Goal: Use online tool/utility: Use online tool/utility

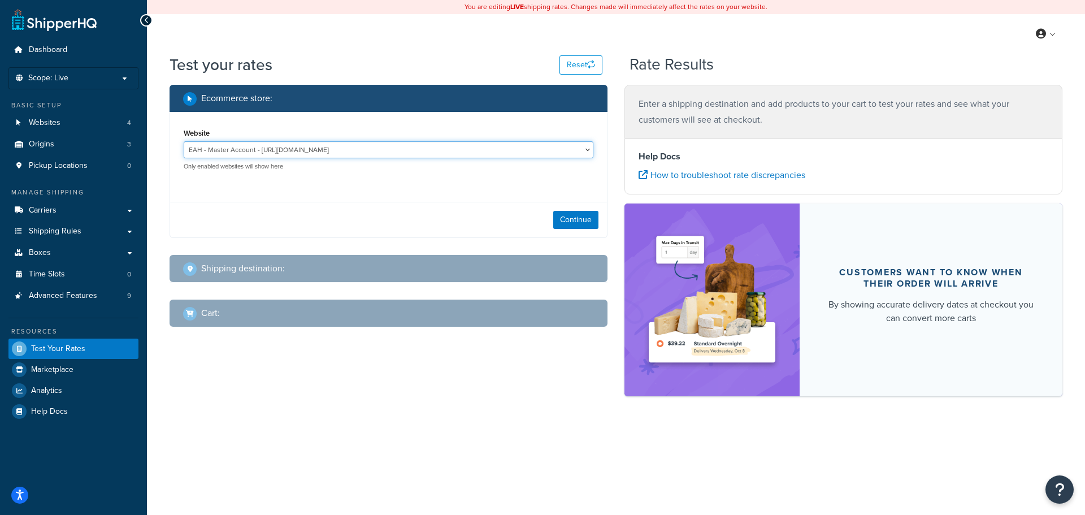
click at [562, 149] on select "EAH - Master Account - [URL][DOMAIN_NAME] RCI - Staging - [URL][DOMAIN_NAME][US…" at bounding box center [389, 149] width 410 height 17
select select "bd4750d74578c5f06571c96295b2fae1"
click at [184, 141] on select "EAH - Master Account - [URL][DOMAIN_NAME] RCI - Staging - [URL][DOMAIN_NAME][US…" at bounding box center [389, 149] width 410 height 17
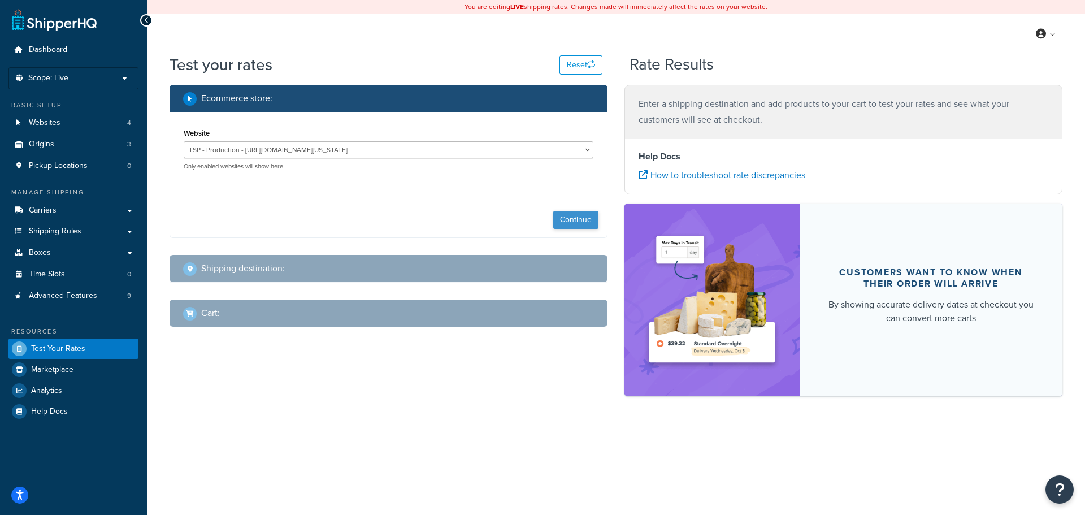
drag, startPoint x: 622, startPoint y: 238, endPoint x: 582, endPoint y: 224, distance: 43.1
click at [611, 234] on div "Ecommerce store : Website EAH - Master Account - [URL][DOMAIN_NAME] RCI - Stagi…" at bounding box center [616, 246] width 910 height 323
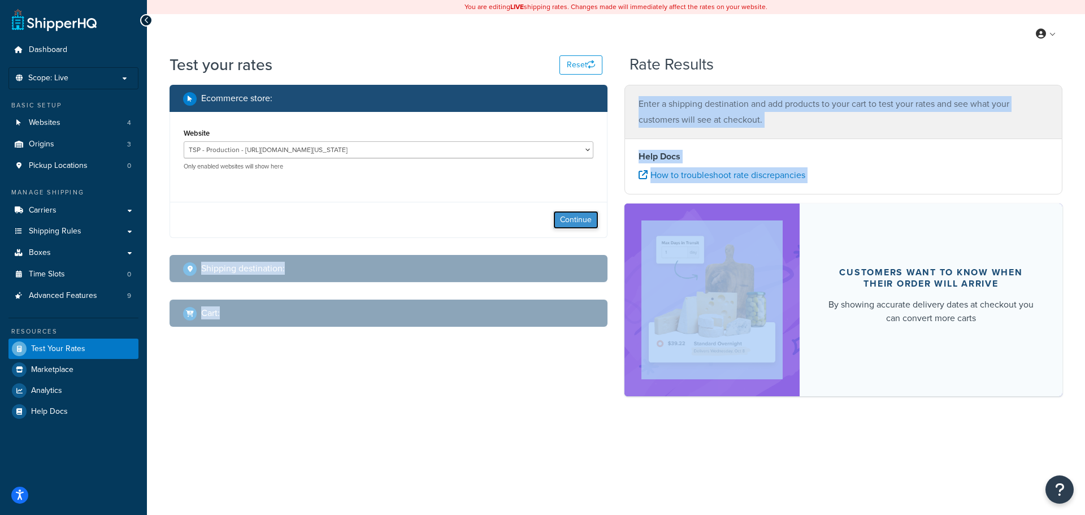
click at [582, 224] on button "Continue" at bounding box center [575, 220] width 45 height 18
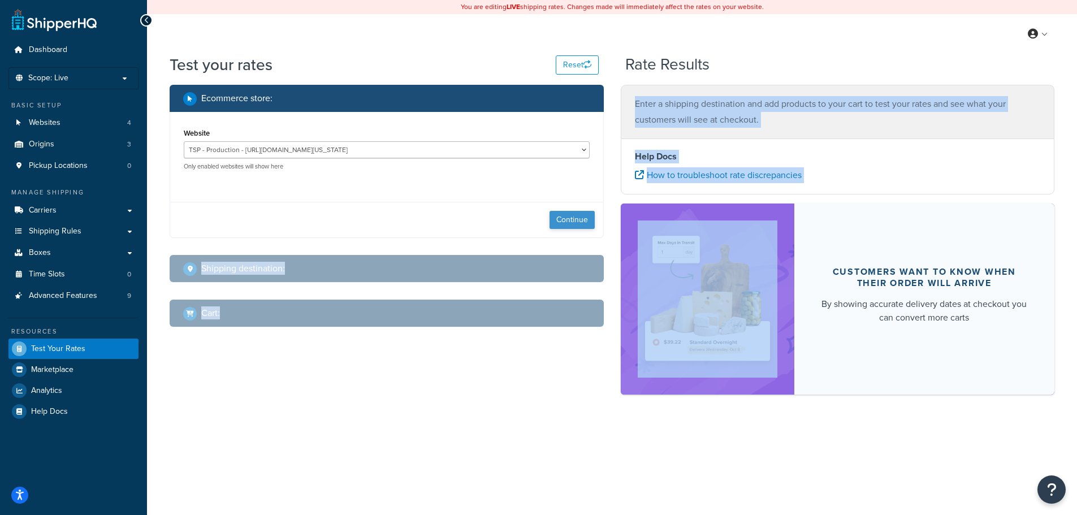
select select "[GEOGRAPHIC_DATA]"
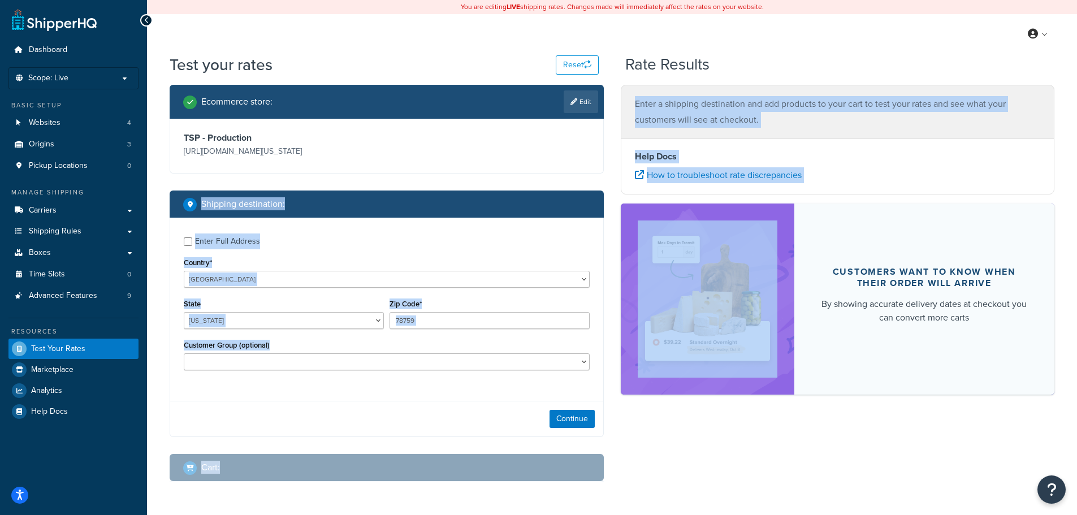
click at [483, 250] on div "Enter Full Address Country* [GEOGRAPHIC_DATA] [GEOGRAPHIC_DATA] [GEOGRAPHIC_DAT…" at bounding box center [386, 305] width 433 height 175
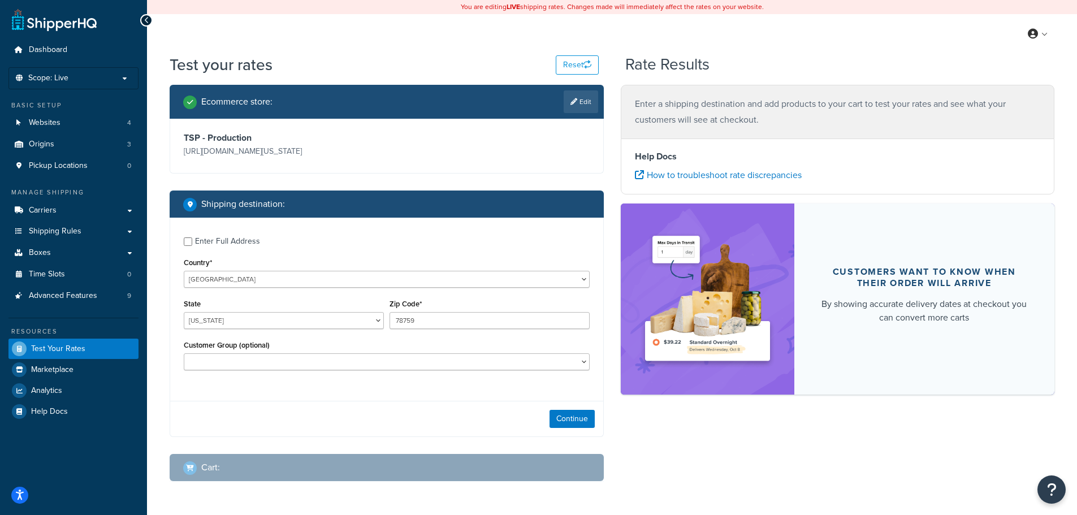
click at [253, 243] on div "Enter Full Address" at bounding box center [227, 241] width 65 height 16
click at [192, 243] on input "Enter Full Address" at bounding box center [188, 241] width 8 height 8
checkbox input "true"
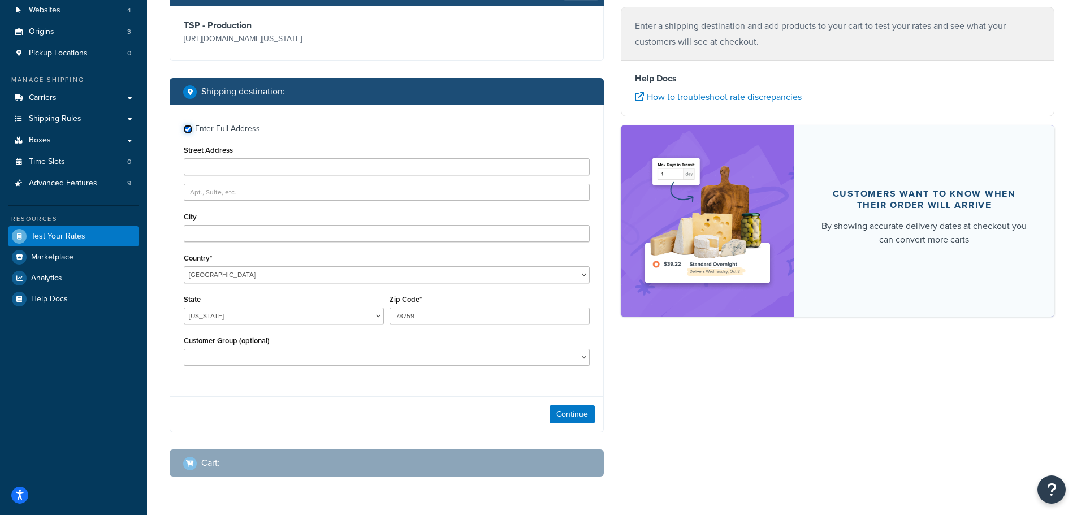
scroll to position [113, 0]
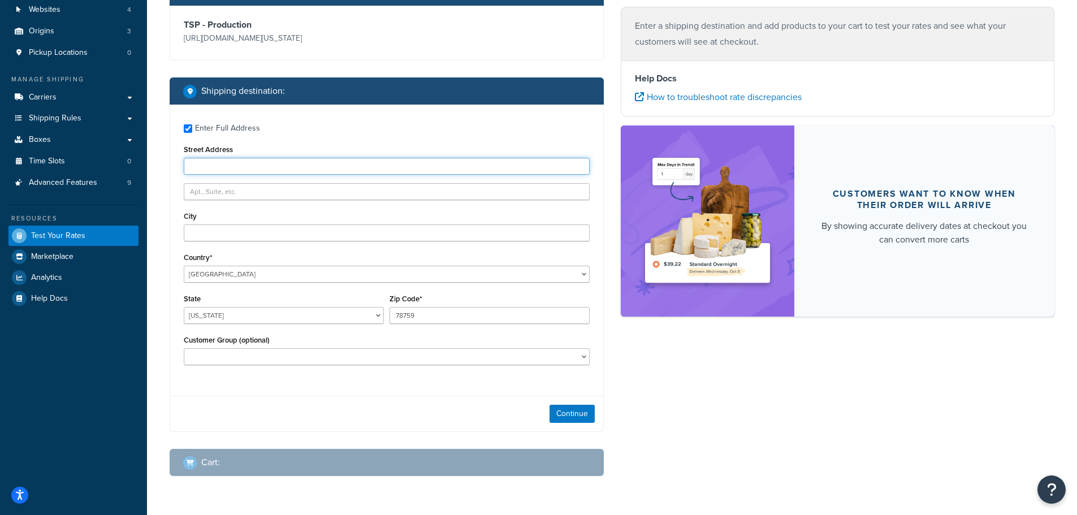
click at [290, 162] on input "Street Address" at bounding box center [387, 166] width 406 height 17
type input "120 north state"
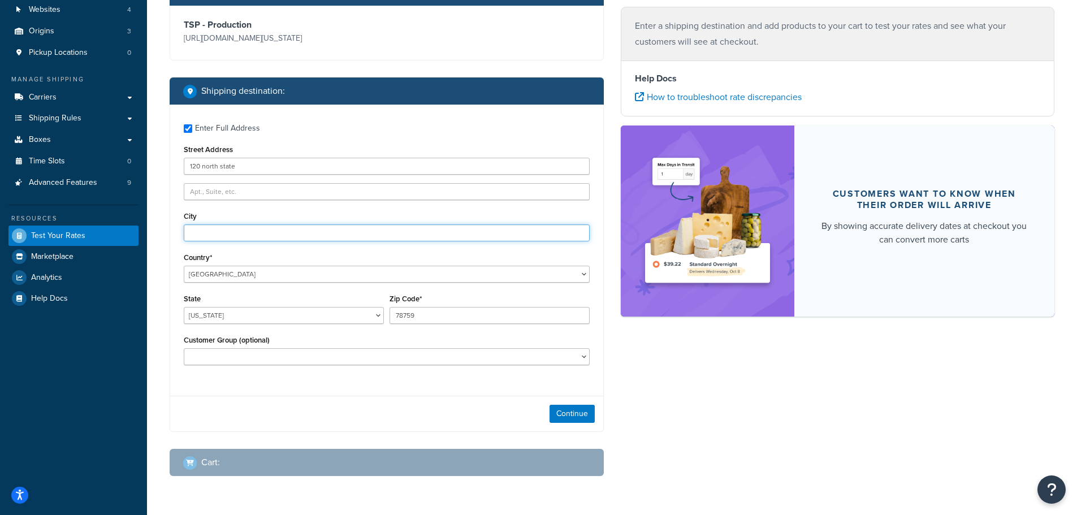
type input "[PERSON_NAME]"
select select "OH"
drag, startPoint x: 425, startPoint y: 319, endPoint x: 389, endPoint y: 320, distance: 36.2
click at [389, 320] on input "78759" at bounding box center [489, 315] width 200 height 17
type input "44256"
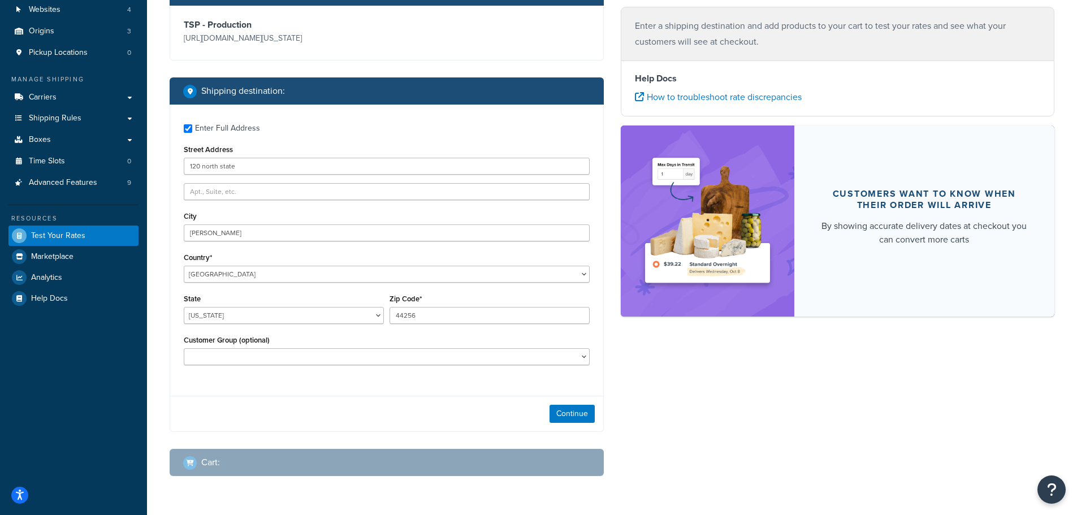
click at [407, 335] on div "Customer Group (optional) Logged In Not Logged in Retail Wholesale" at bounding box center [387, 348] width 406 height 33
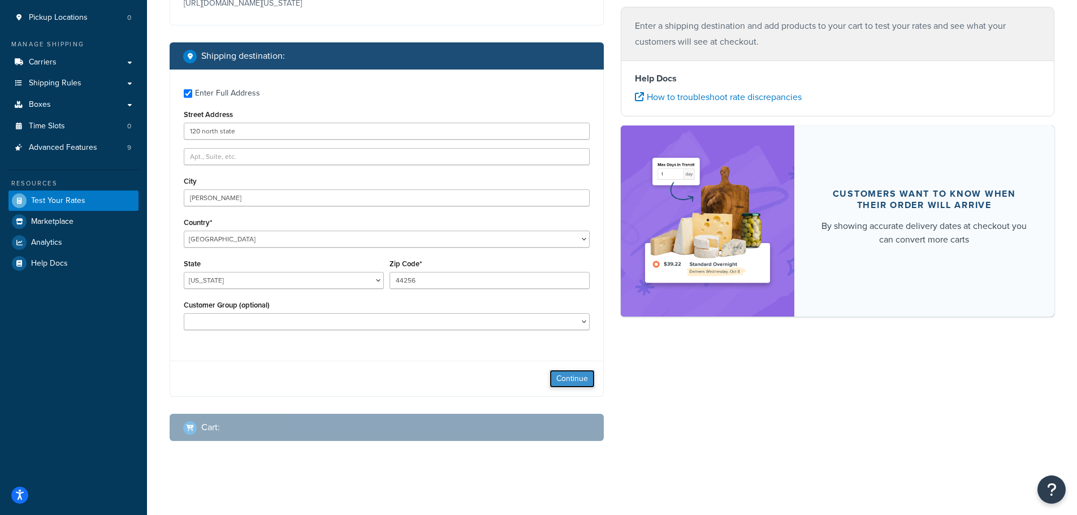
click at [557, 371] on button "Continue" at bounding box center [571, 379] width 45 height 18
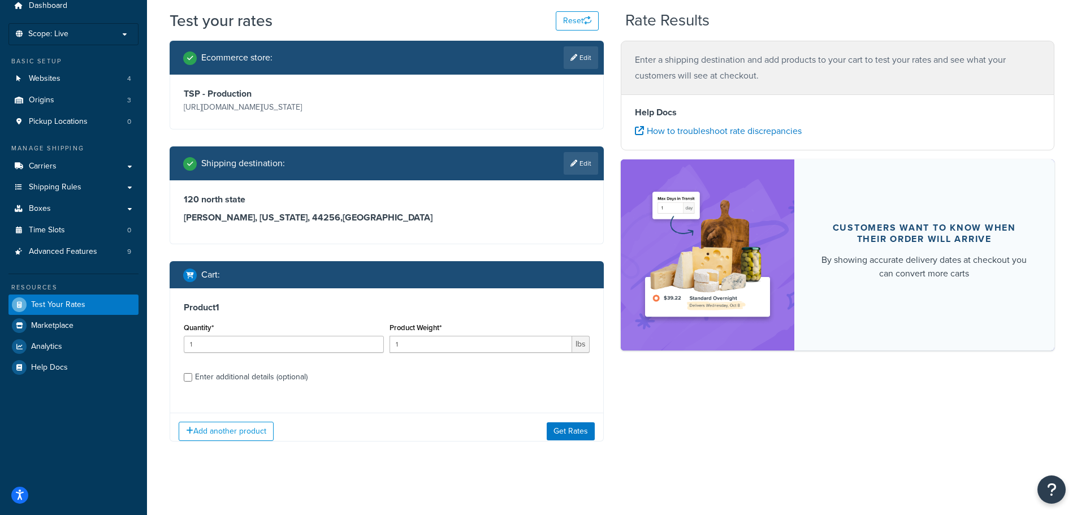
scroll to position [53, 0]
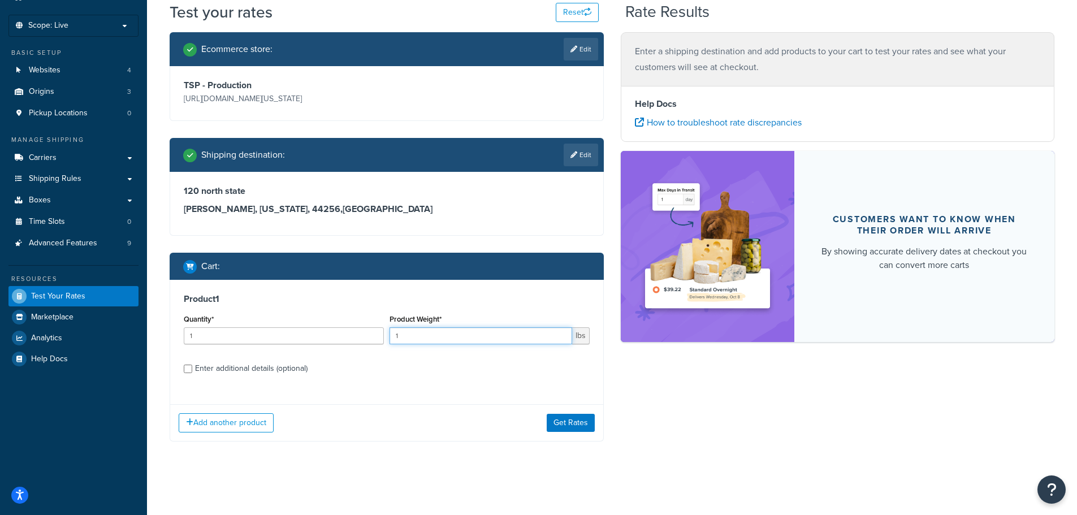
click at [436, 334] on input "1" at bounding box center [480, 335] width 183 height 17
type input "150"
click at [333, 339] on input "1" at bounding box center [284, 335] width 200 height 17
type input "10"
click at [294, 365] on div "Enter additional details (optional)" at bounding box center [251, 369] width 112 height 16
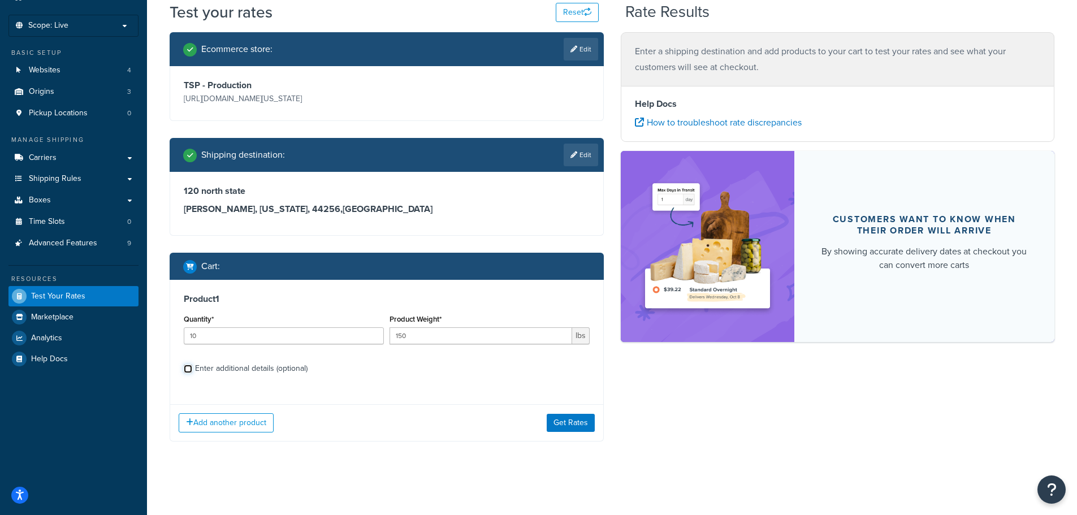
click at [192, 365] on input "Enter additional details (optional)" at bounding box center [188, 369] width 8 height 8
checkbox input "true"
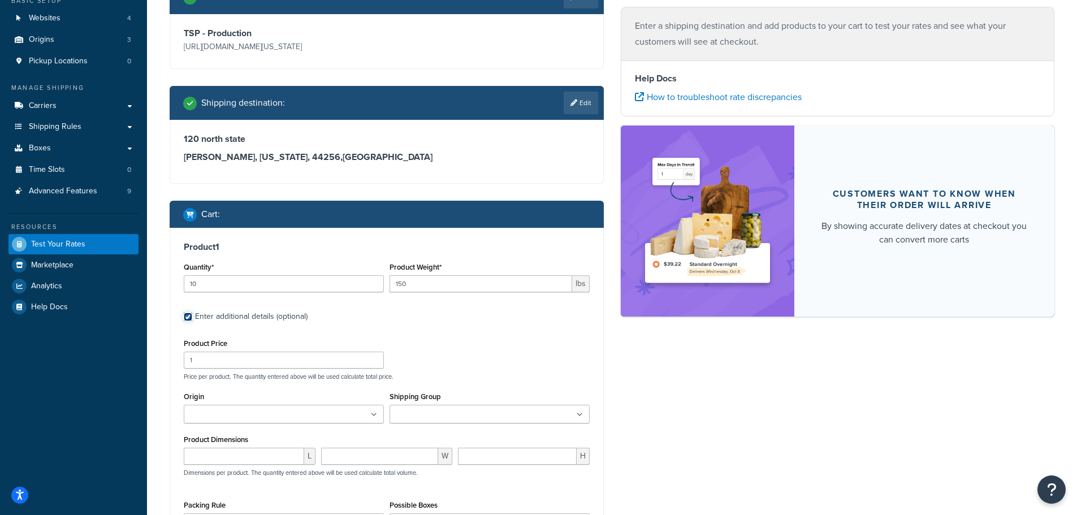
scroll to position [268, 0]
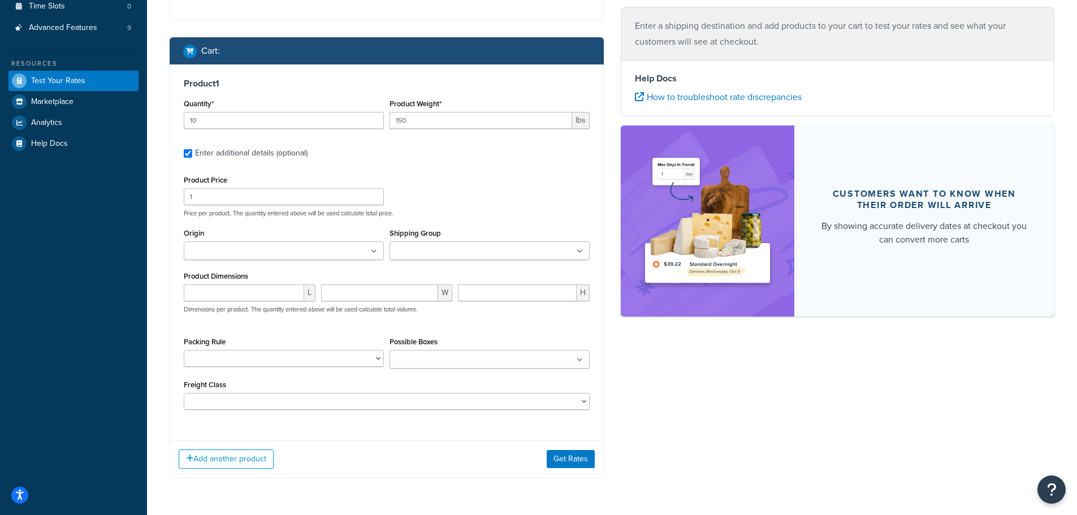
click at [276, 249] on input "Origin" at bounding box center [237, 251] width 100 height 12
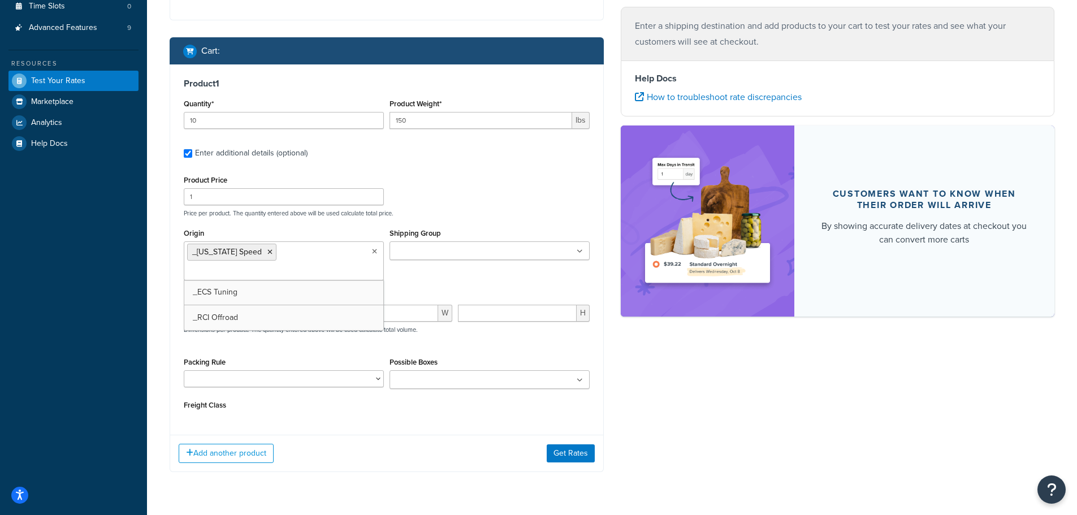
click at [483, 208] on div "Product Price 1 Price per product. The quantity entered above will be used calc…" at bounding box center [386, 194] width 411 height 45
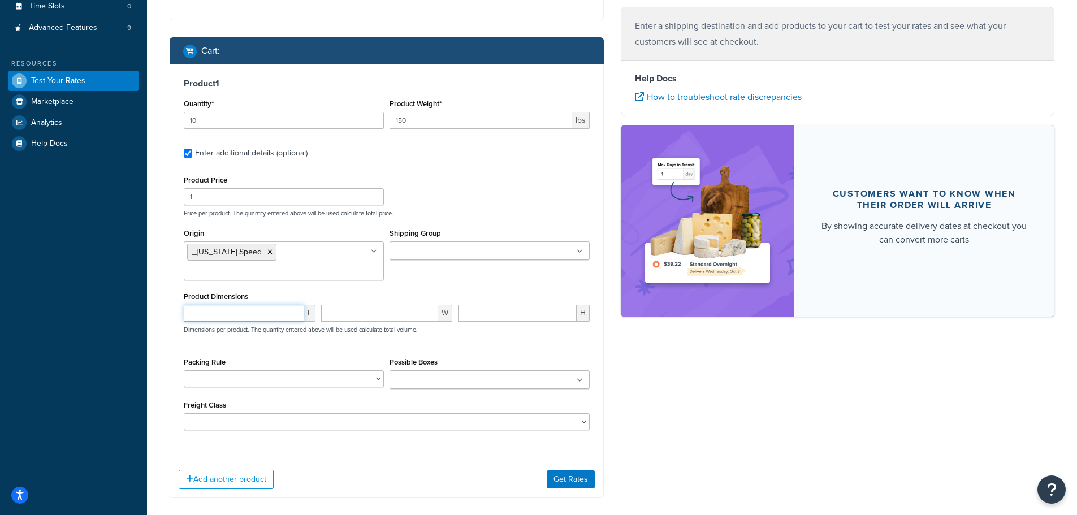
click at [265, 305] on input "number" at bounding box center [244, 313] width 120 height 17
type input "12"
click at [370, 305] on input "number" at bounding box center [380, 313] width 118 height 17
type input "12"
click at [470, 305] on input "number" at bounding box center [517, 313] width 119 height 17
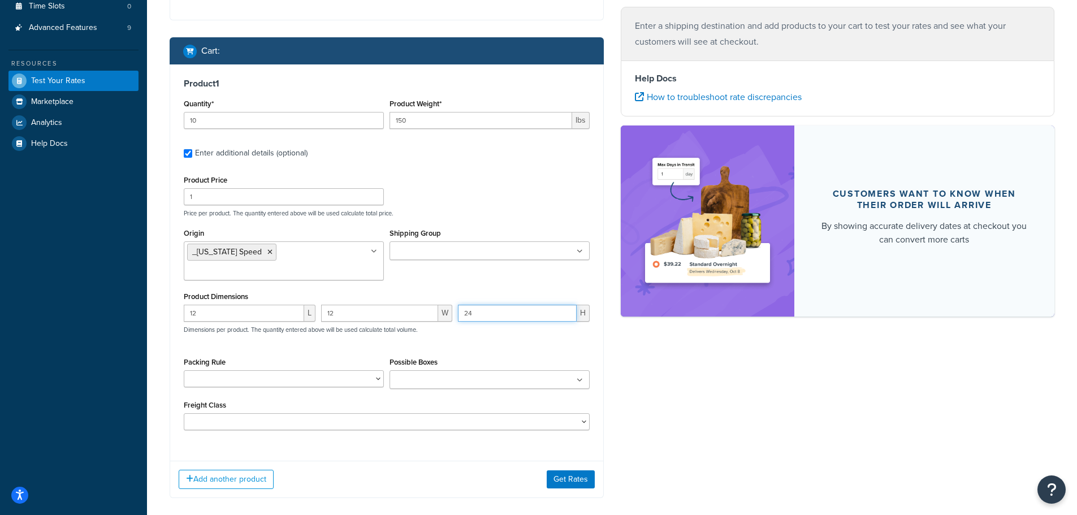
scroll to position [307, 0]
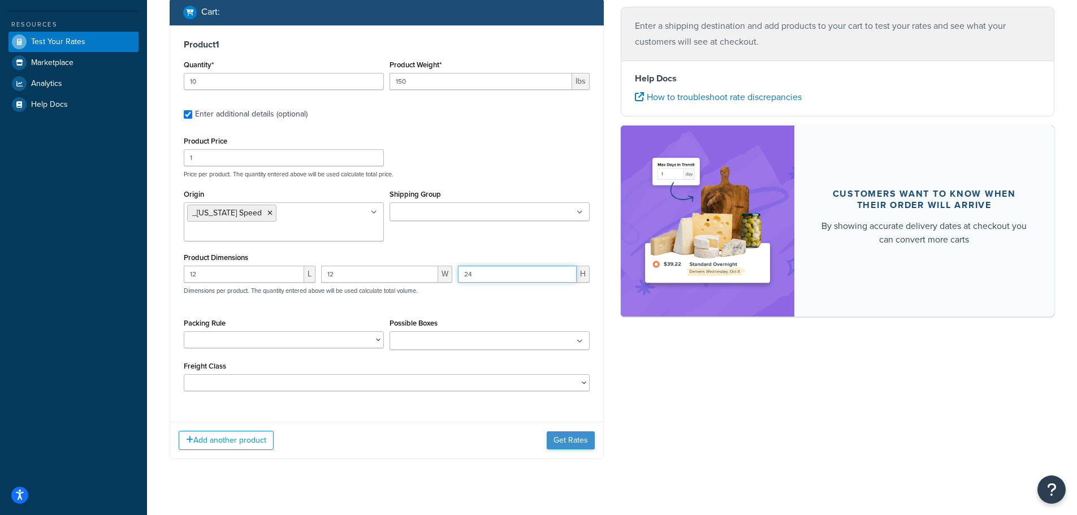
type input "24"
click at [578, 431] on button "Get Rates" at bounding box center [570, 440] width 48 height 18
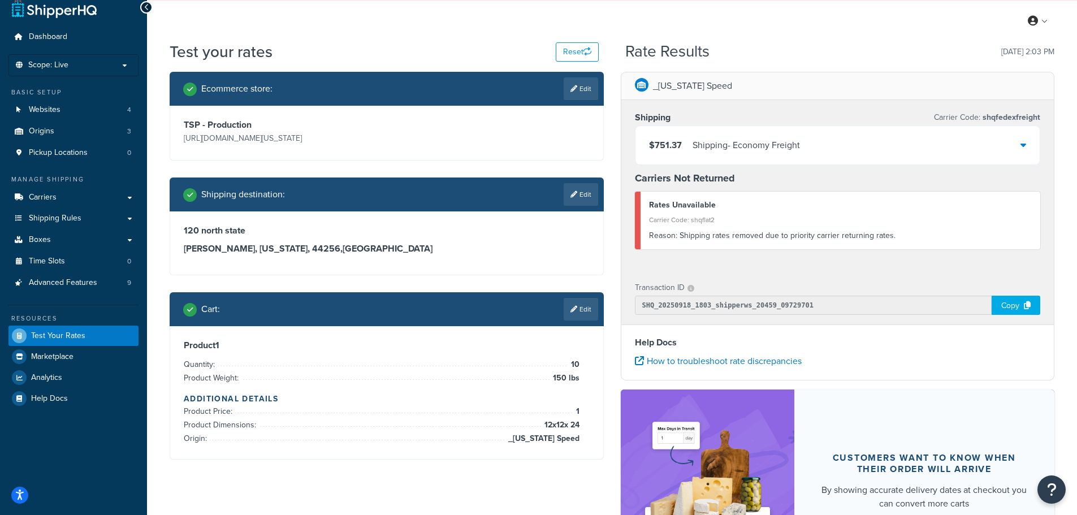
scroll to position [0, 0]
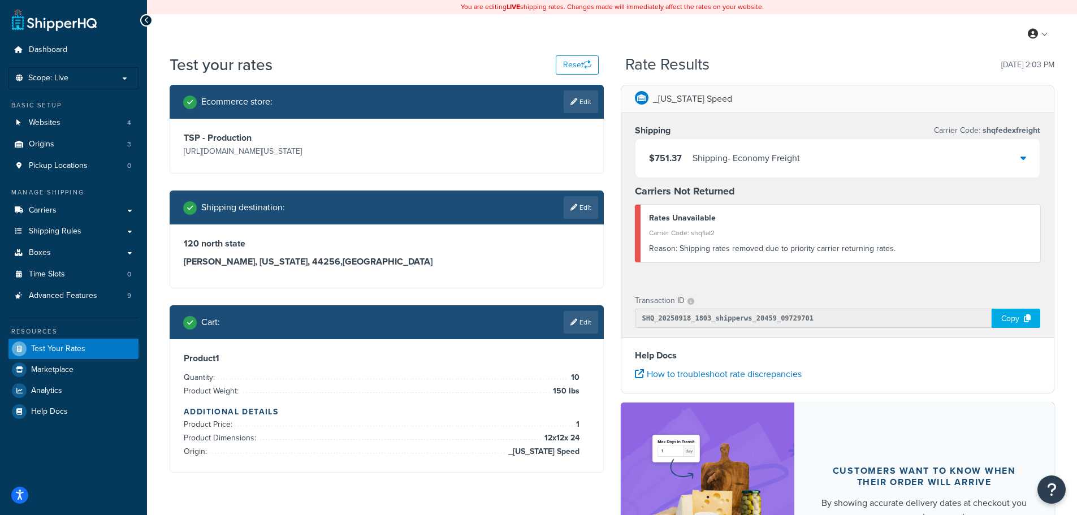
click at [1023, 157] on icon at bounding box center [1023, 157] width 6 height 9
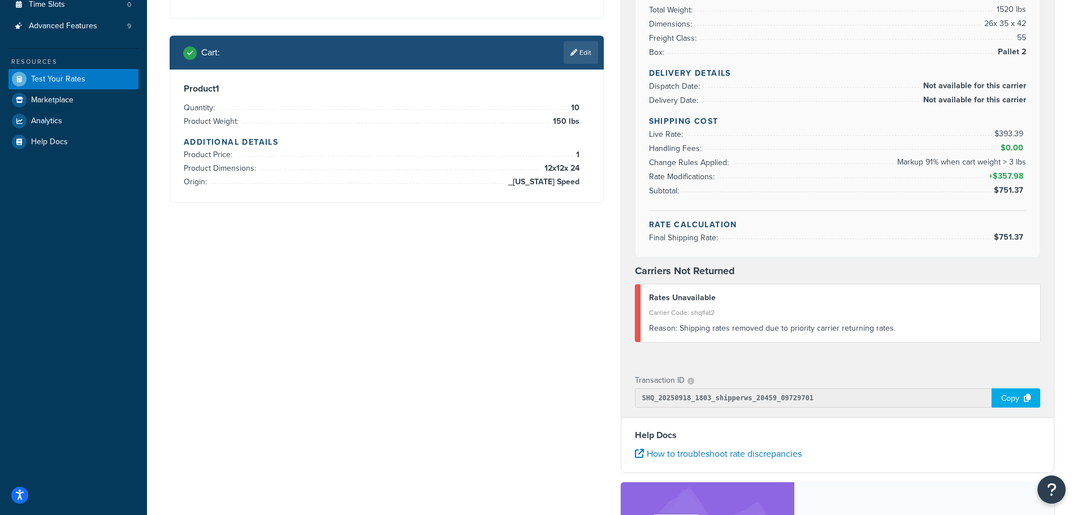
scroll to position [44, 0]
